Goal: Transaction & Acquisition: Obtain resource

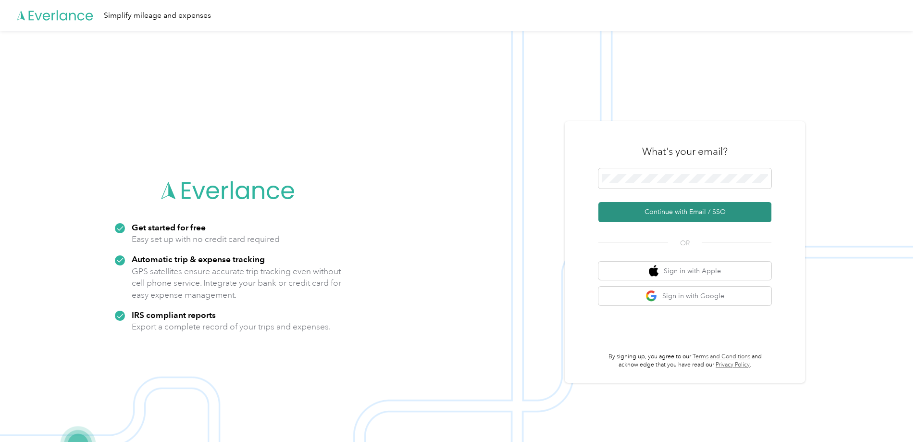
click at [736, 205] on button "Continue with Email / SSO" at bounding box center [684, 212] width 173 height 20
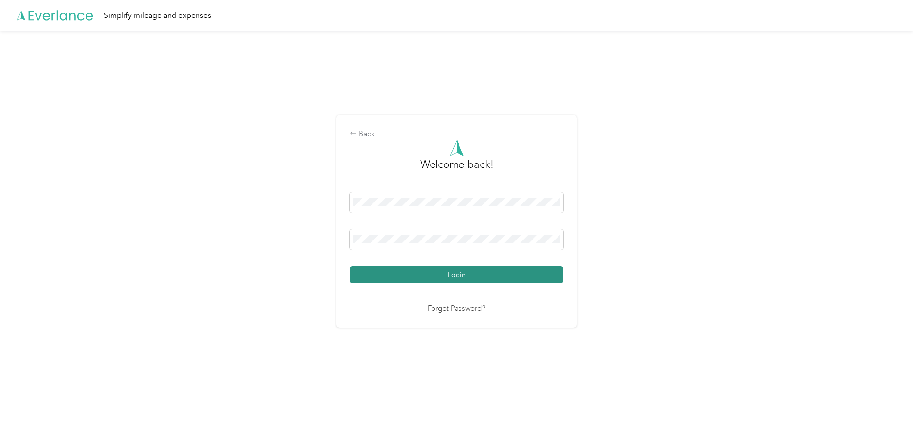
click at [412, 272] on button "Login" at bounding box center [456, 274] width 213 height 17
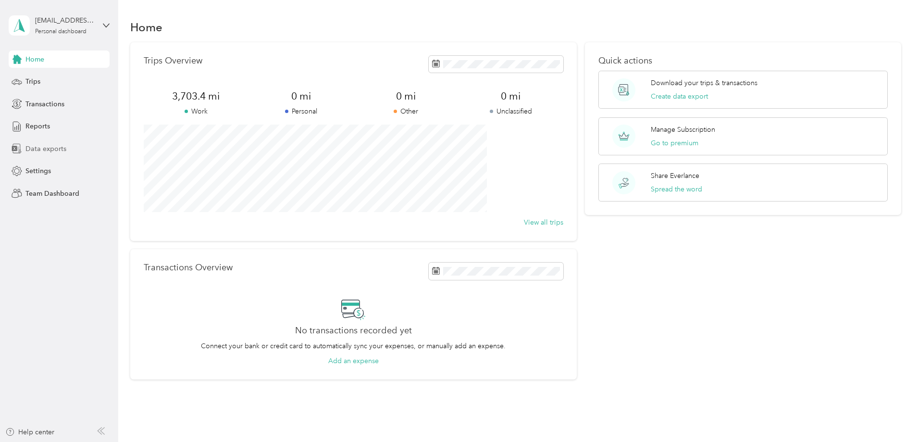
click at [56, 154] on div "Data exports" at bounding box center [59, 148] width 101 height 17
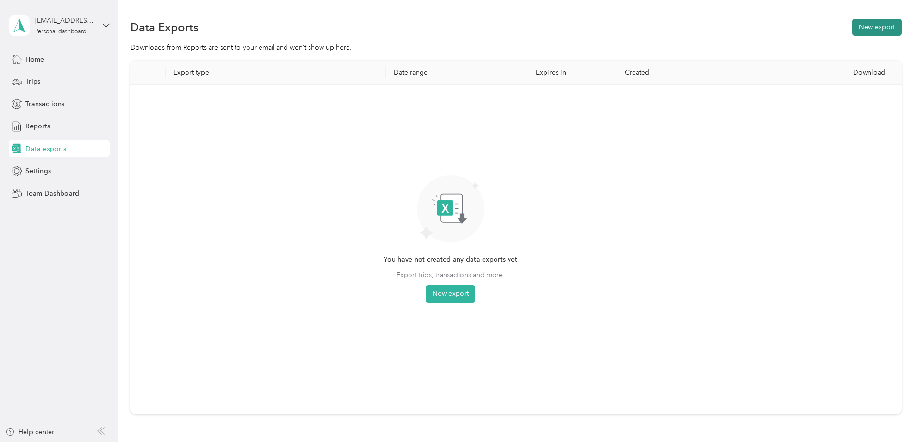
click at [852, 21] on button "New export" at bounding box center [876, 27] width 49 height 17
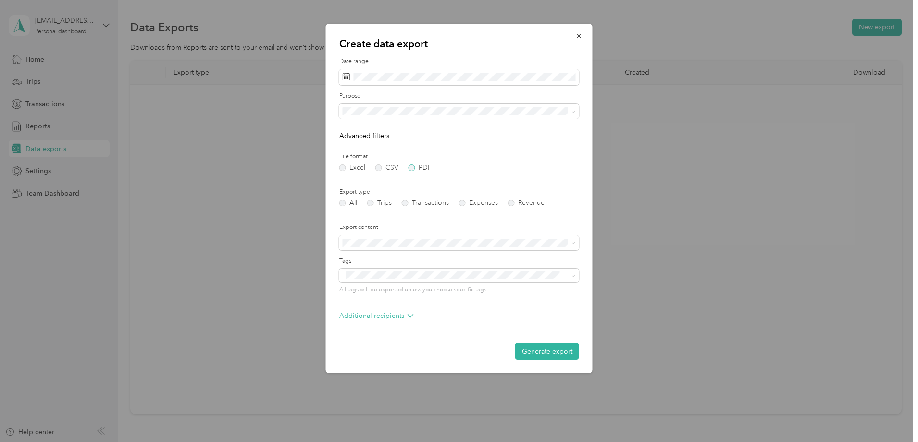
drag, startPoint x: 415, startPoint y: 162, endPoint x: 415, endPoint y: 167, distance: 4.8
click at [415, 163] on div "File format Excel CSV PDF" at bounding box center [459, 161] width 240 height 19
click at [415, 170] on label "PDF" at bounding box center [419, 167] width 23 height 7
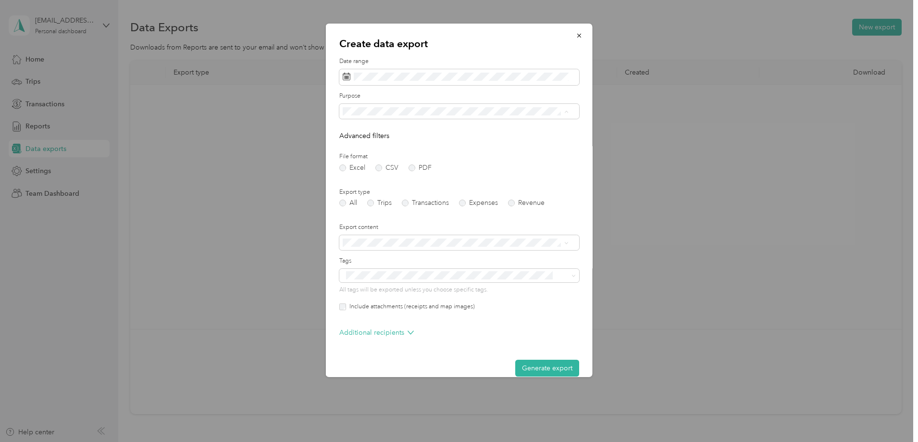
click at [410, 92] on label "Purpose" at bounding box center [459, 96] width 240 height 9
click at [453, 70] on span at bounding box center [459, 77] width 240 height 16
click at [485, 152] on button "Last month" at bounding box center [474, 157] width 59 height 17
drag, startPoint x: 373, startPoint y: 202, endPoint x: 379, endPoint y: 204, distance: 6.1
click at [373, 202] on label "Trips" at bounding box center [379, 202] width 25 height 7
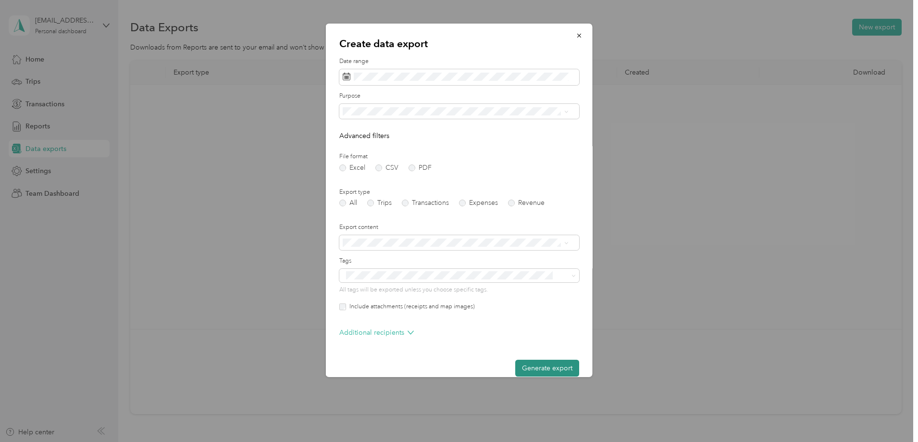
click at [538, 366] on button "Generate export" at bounding box center [547, 367] width 64 height 17
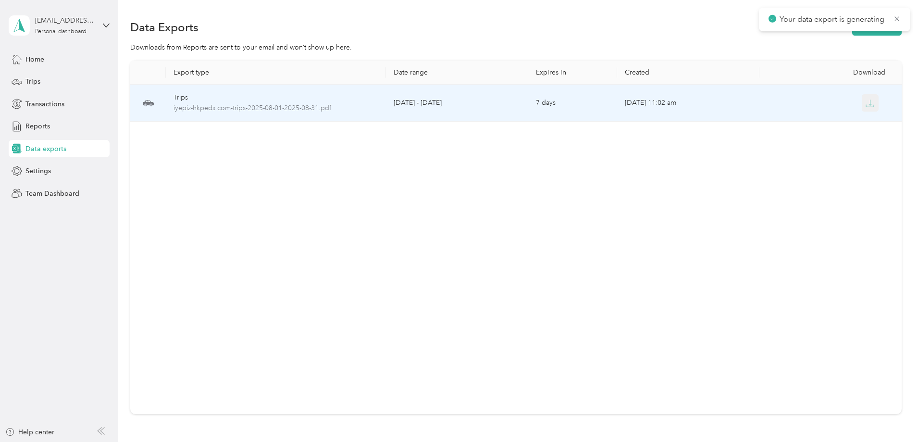
click at [796, 99] on div at bounding box center [830, 102] width 127 height 17
click at [865, 99] on icon "button" at bounding box center [869, 103] width 9 height 9
